Goal: Task Accomplishment & Management: Manage account settings

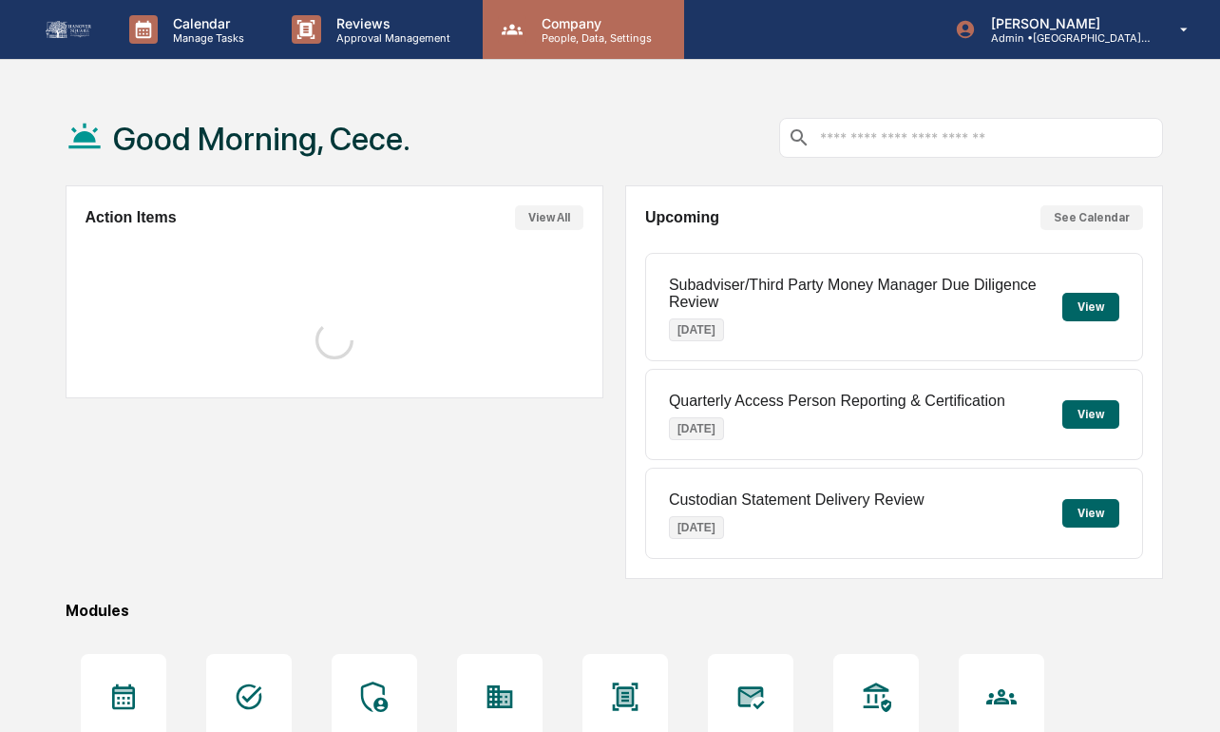
click at [537, 34] on p "People, Data, Settings" at bounding box center [594, 37] width 135 height 13
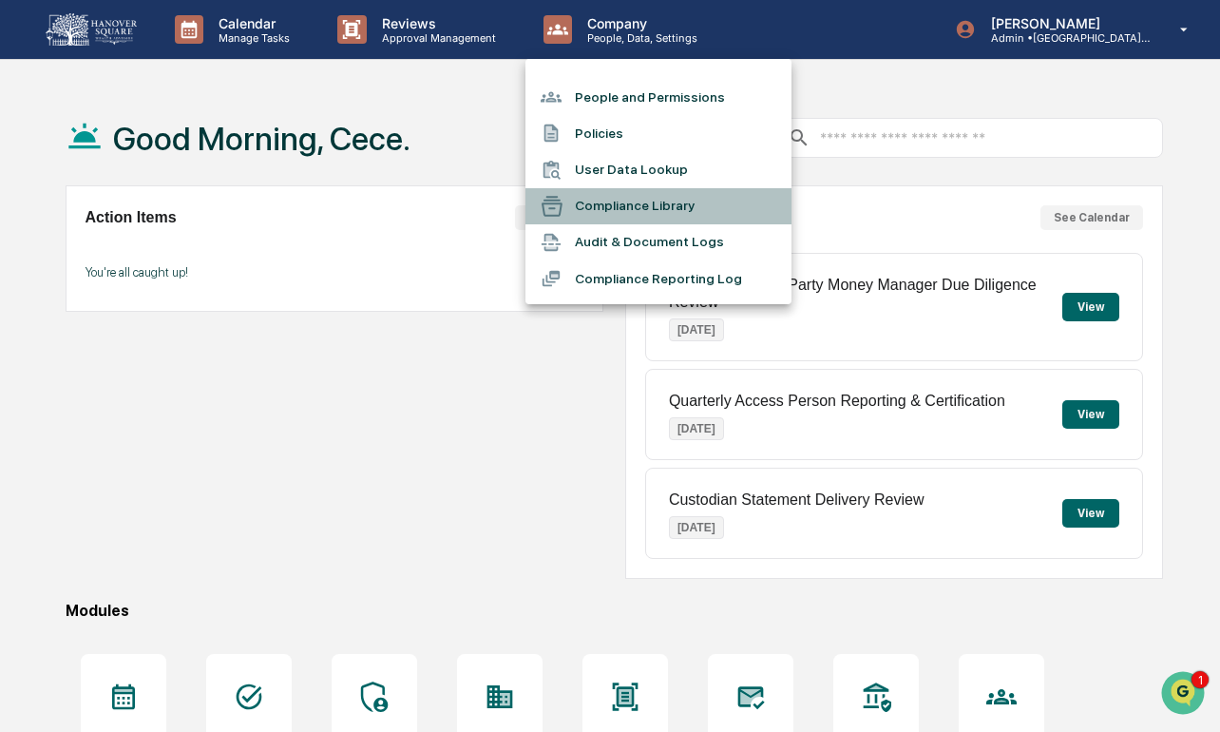
click at [609, 199] on li "Compliance Library" at bounding box center [659, 206] width 266 height 36
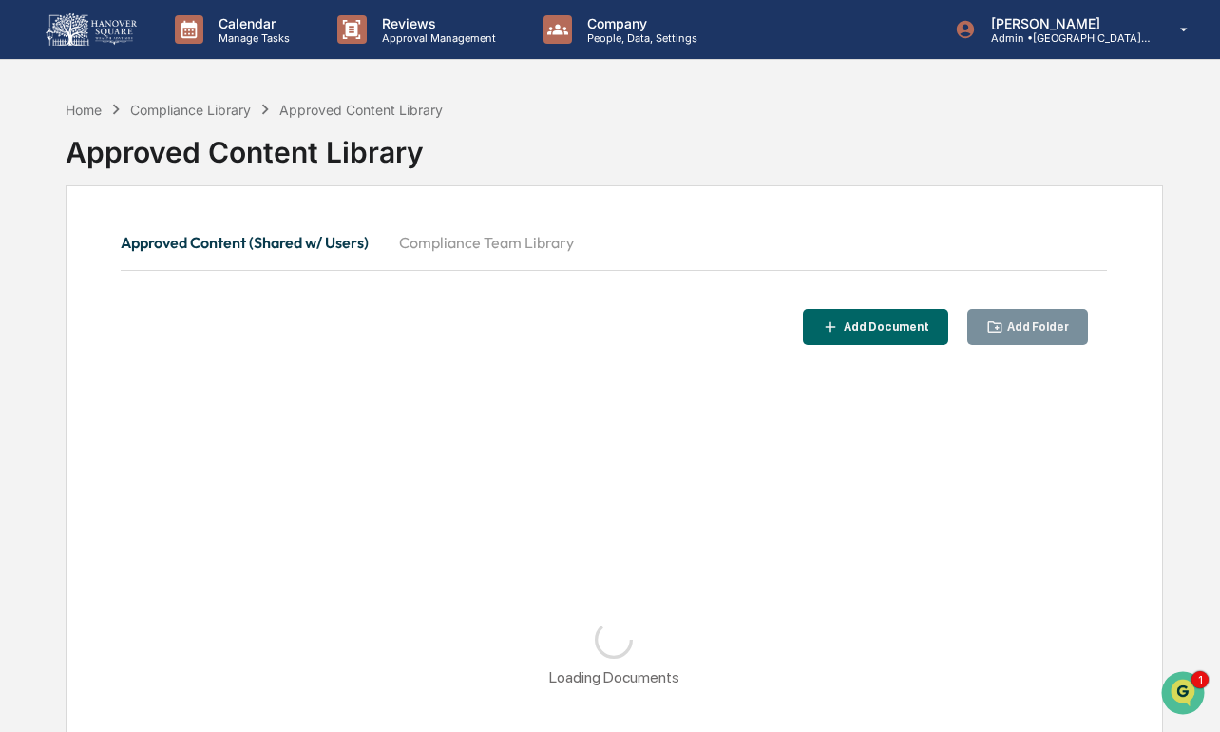
click at [492, 241] on button "Compliance Team Library" at bounding box center [486, 243] width 205 height 46
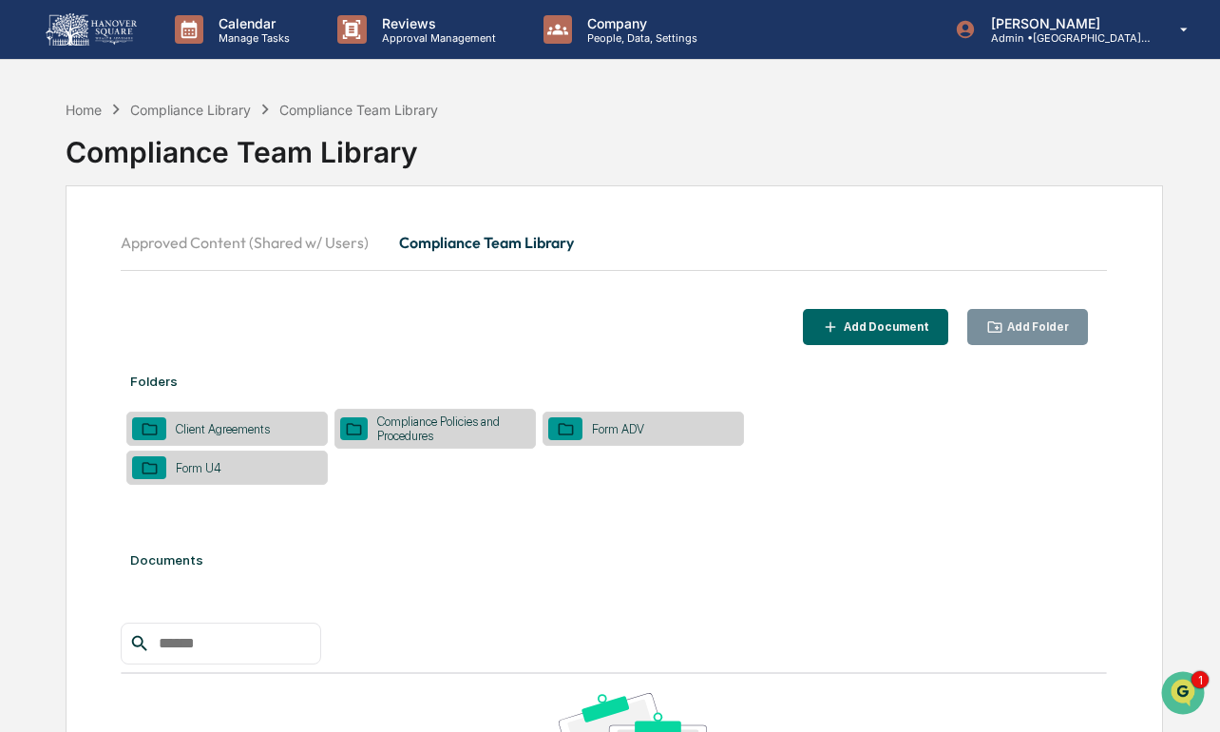
click at [1024, 318] on div "Add Folder" at bounding box center [1029, 327] width 84 height 18
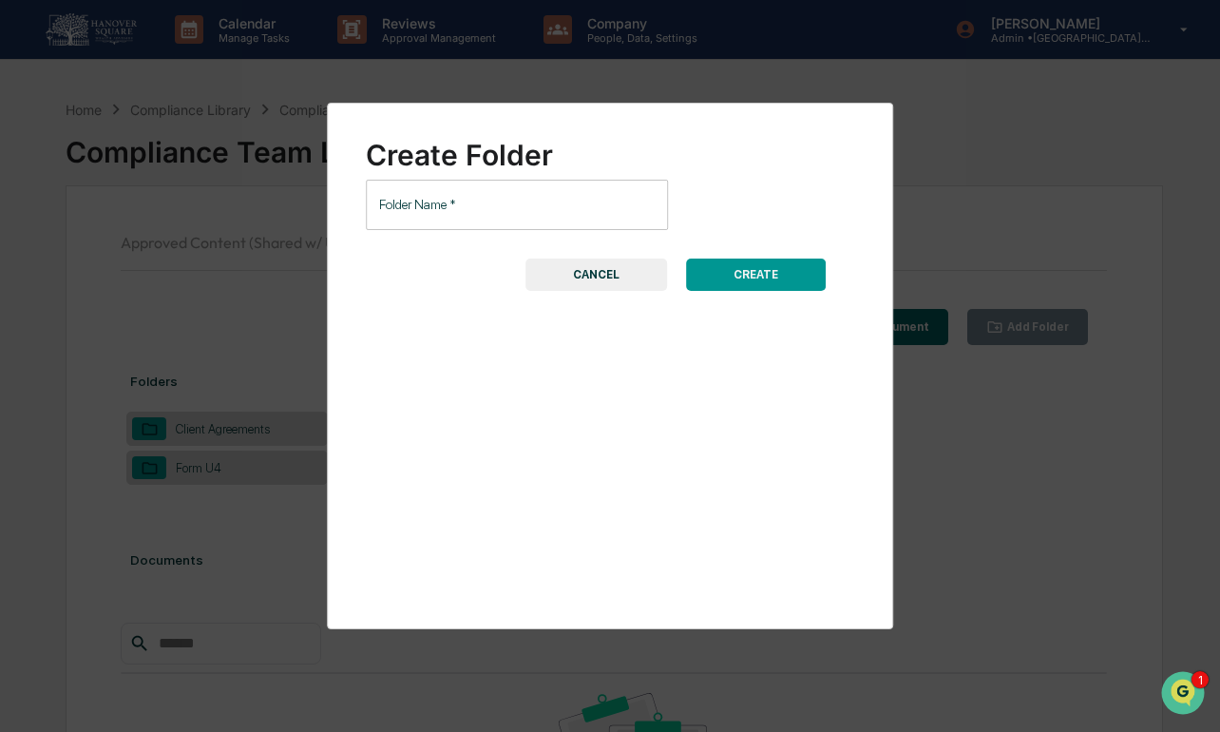
click at [506, 203] on input "Folder Name   *" at bounding box center [517, 205] width 302 height 50
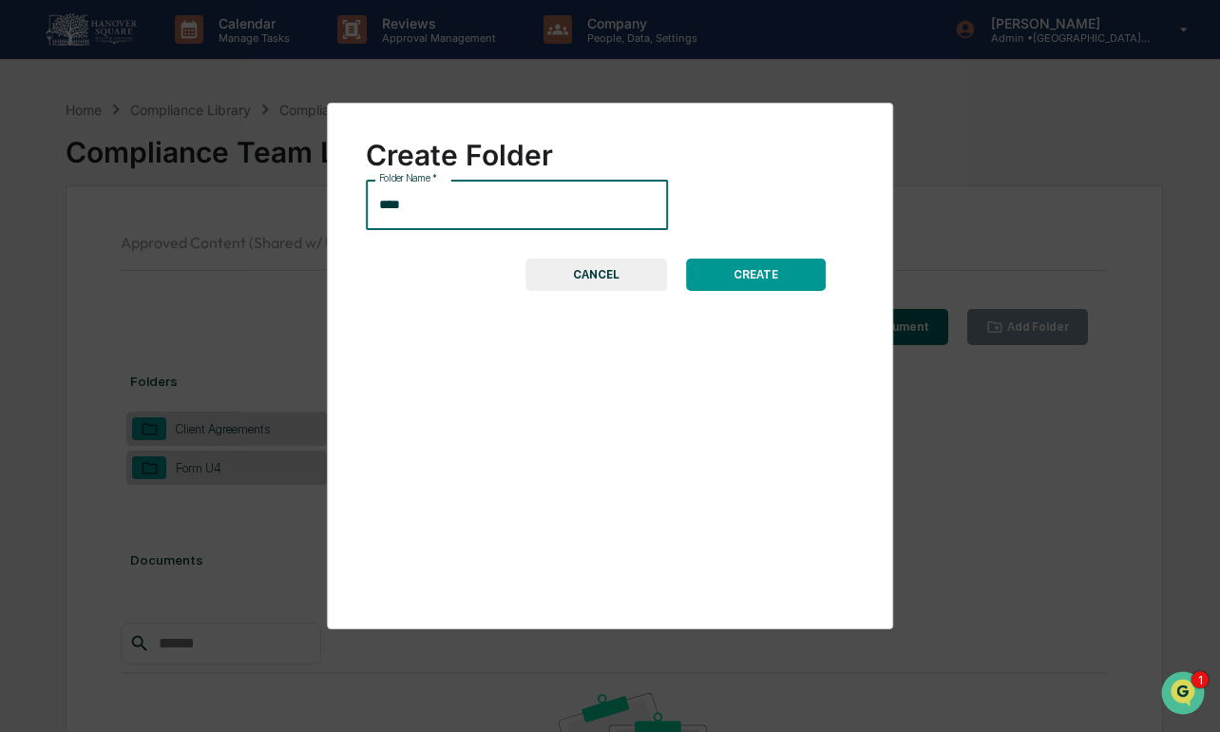
type input "**********"
click at [780, 259] on button "CREATE" at bounding box center [756, 275] width 140 height 32
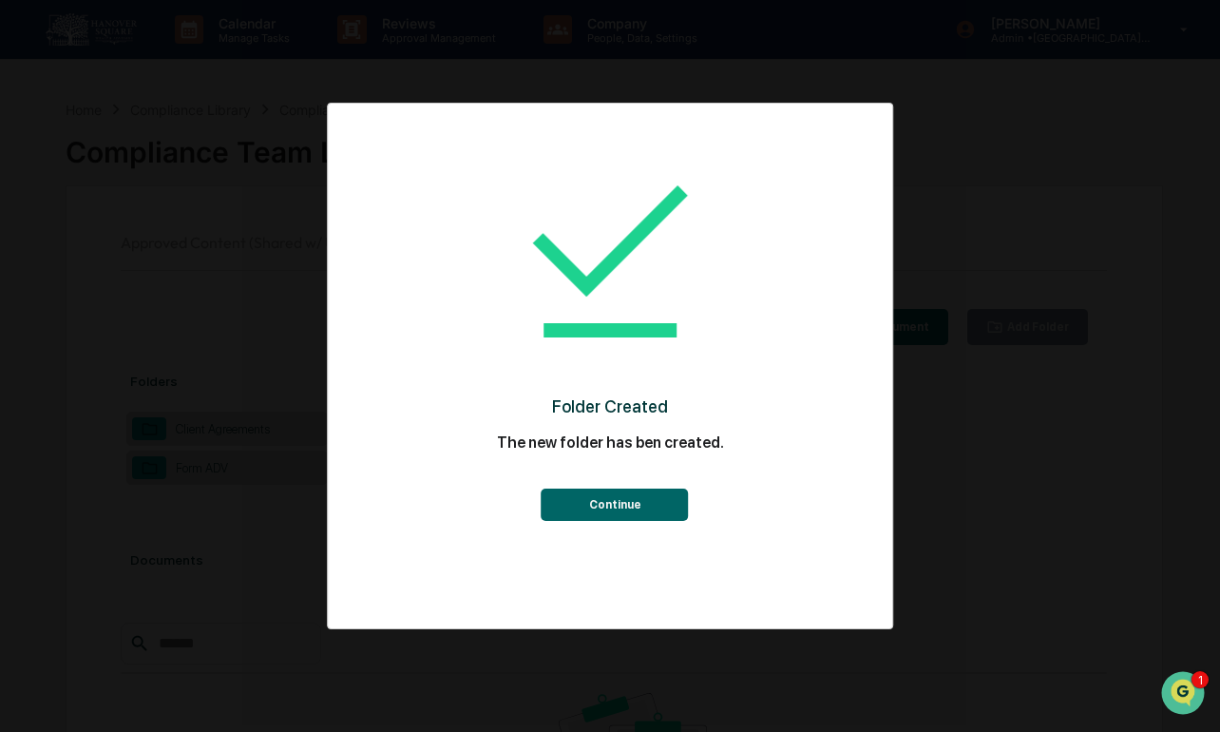
click at [633, 510] on button "Continue" at bounding box center [615, 505] width 147 height 32
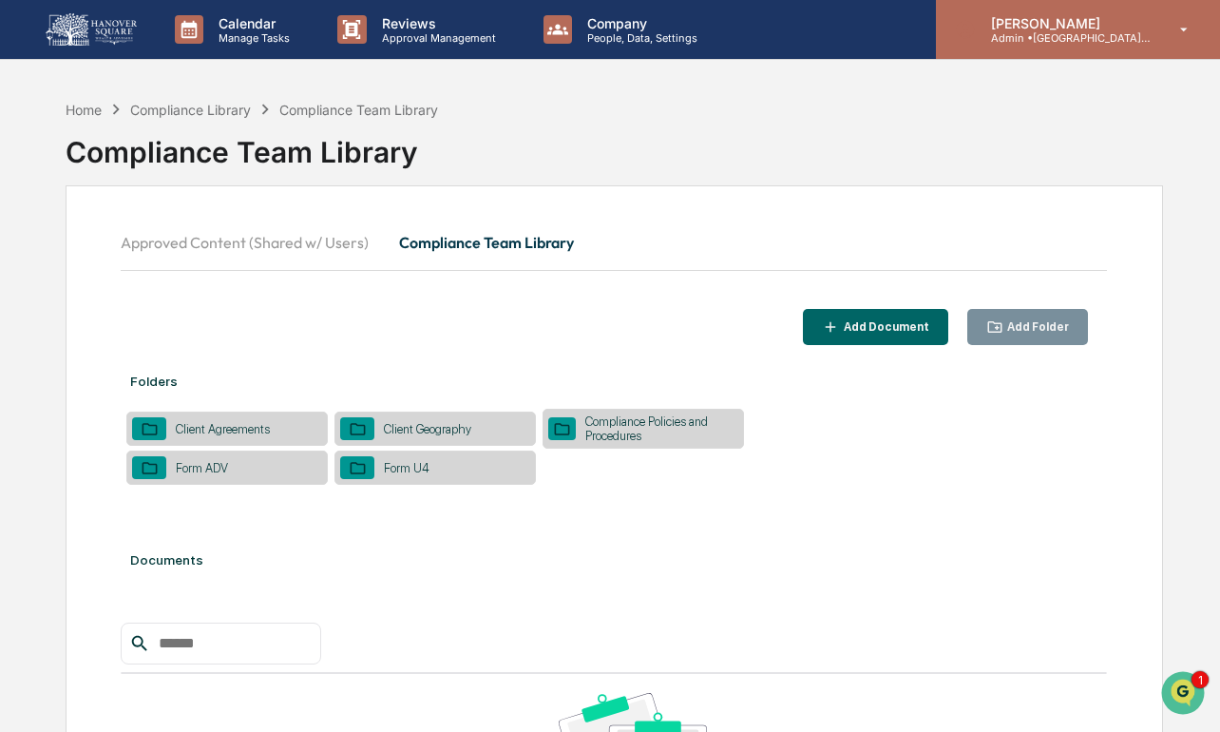
click at [992, 29] on p "[PERSON_NAME]" at bounding box center [1064, 23] width 177 height 16
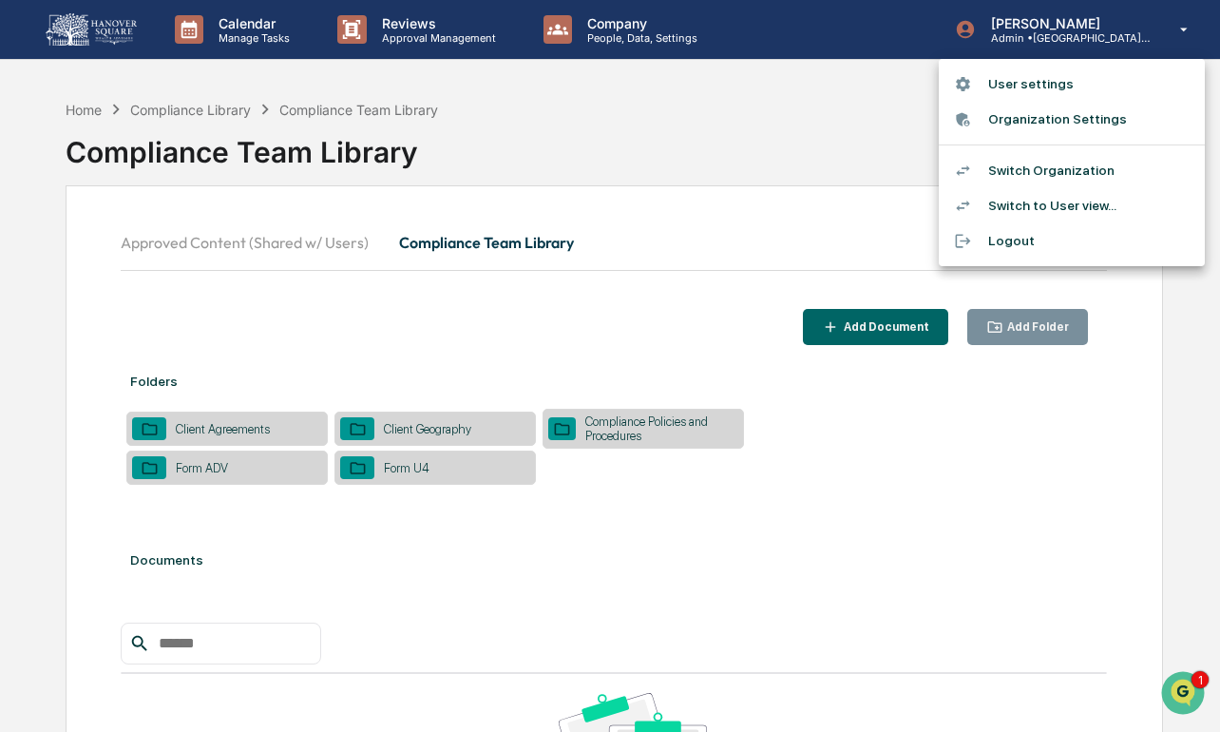
click at [1003, 166] on li "Switch Organization" at bounding box center [1072, 170] width 266 height 35
